Goal: Information Seeking & Learning: Learn about a topic

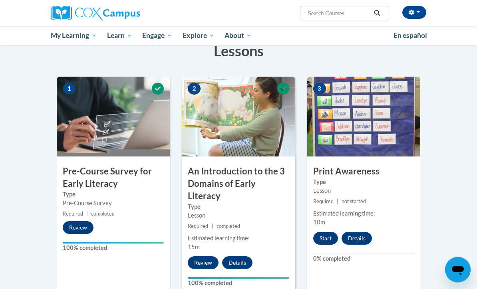
click at [329, 235] on button "Start" at bounding box center [325, 238] width 25 height 13
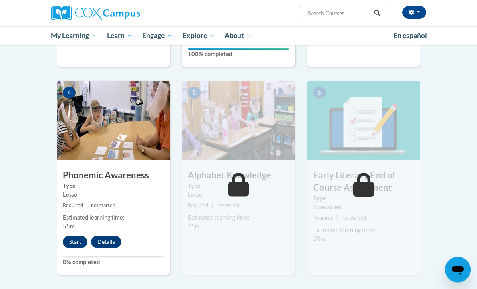
scroll to position [361, 0]
click at [67, 236] on button "Start" at bounding box center [75, 242] width 25 height 13
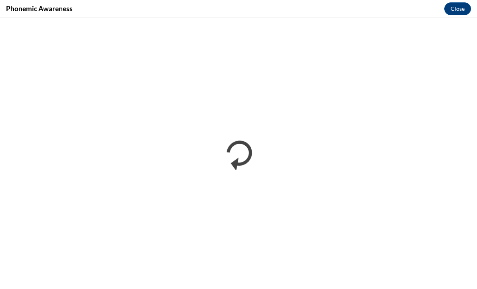
scroll to position [0, 0]
